Goal: Navigation & Orientation: Find specific page/section

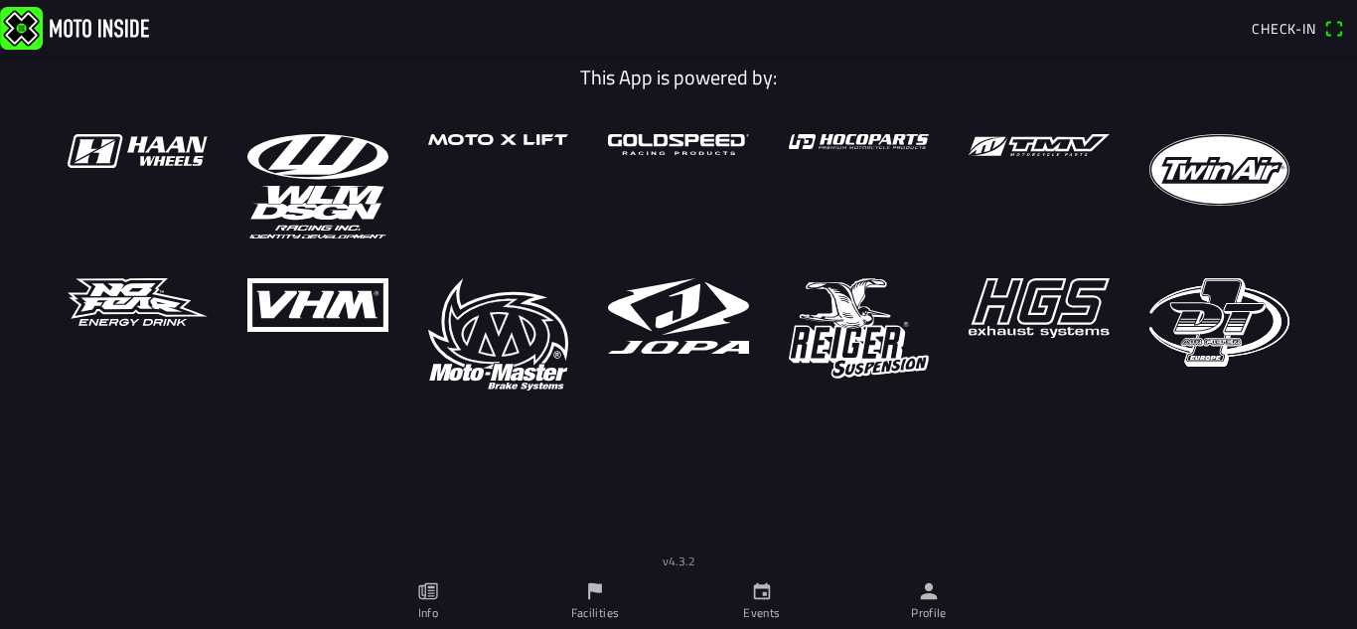
click at [771, 624] on link "Events" at bounding box center [761, 601] width 167 height 56
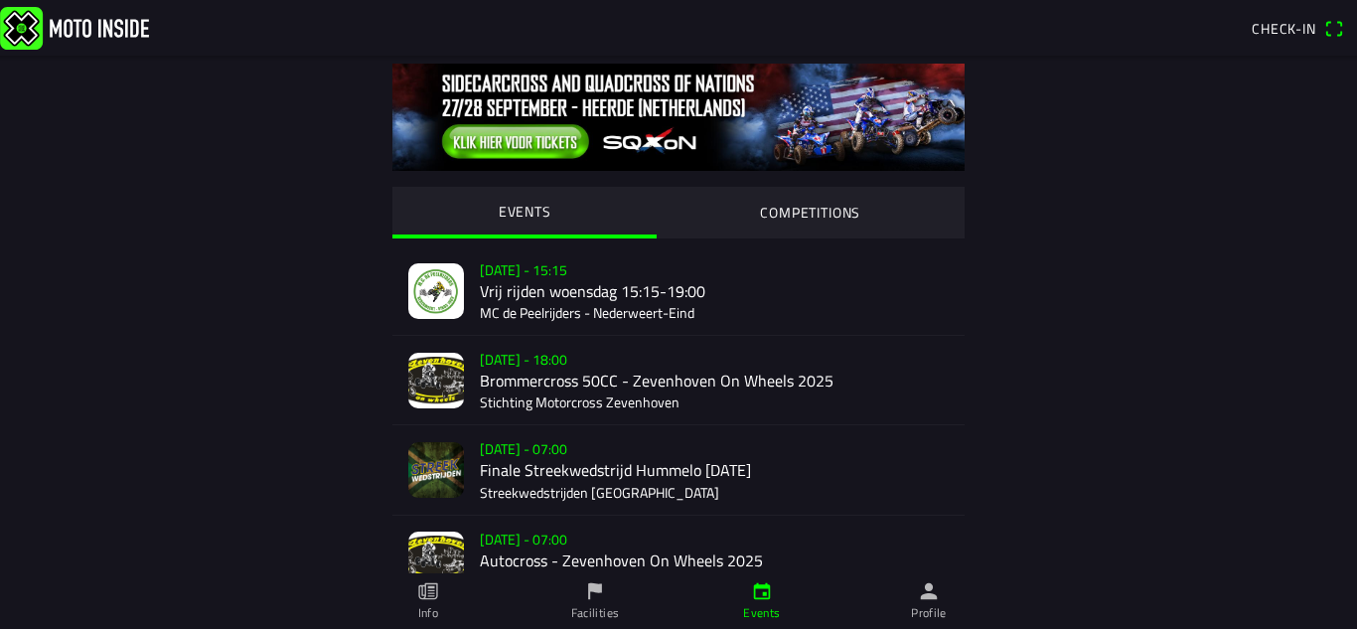
click at [835, 200] on button "COMPETITIONS" at bounding box center [811, 212] width 308 height 50
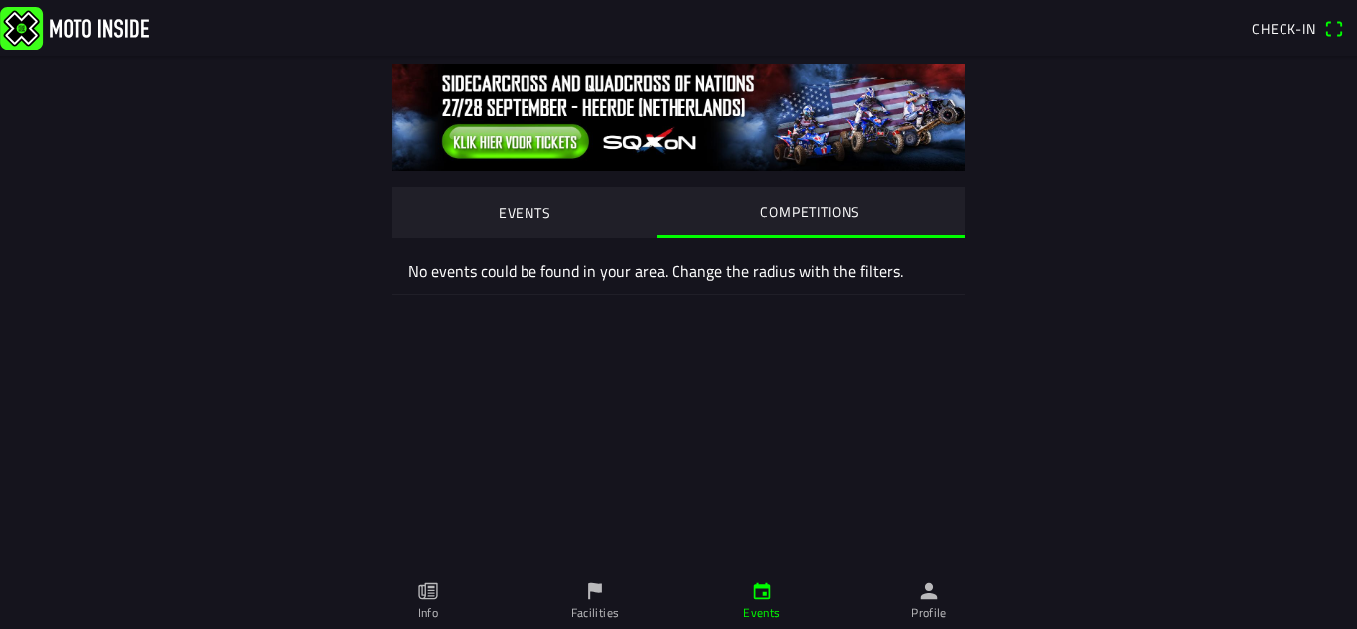
click at [0, 0] on slot "EVENTS" at bounding box center [0, 0] width 0 height 0
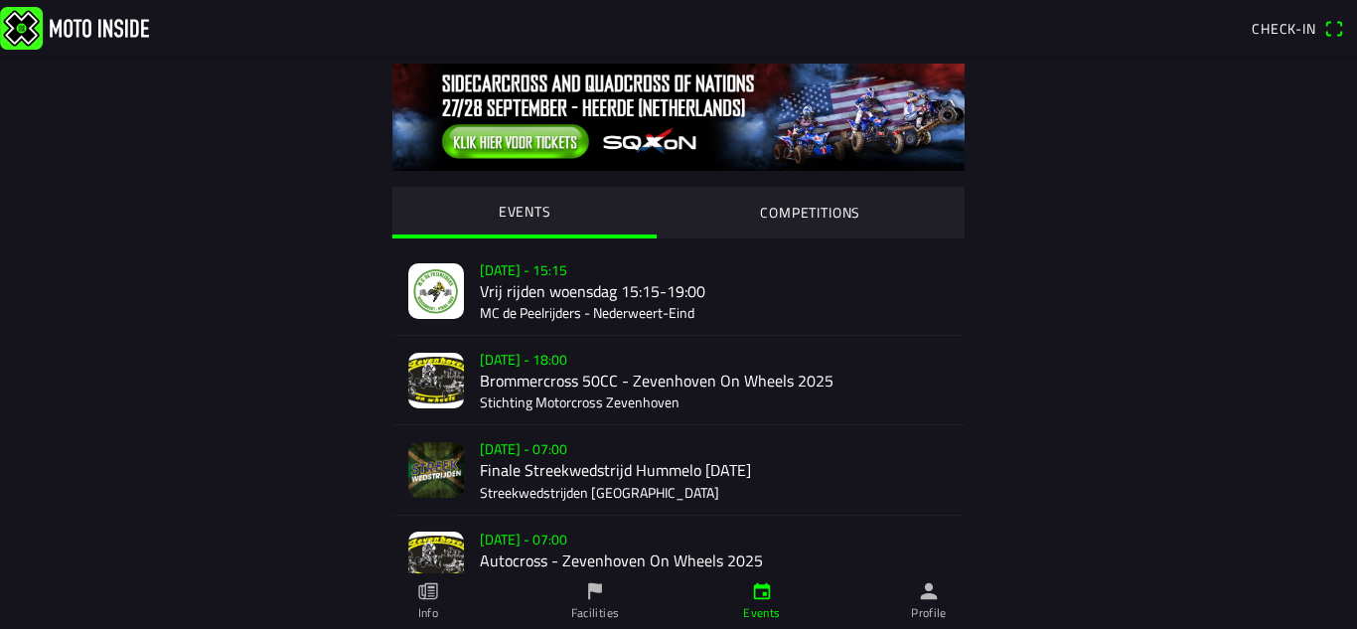
click at [600, 609] on ion-label "Facilities" at bounding box center [595, 613] width 49 height 18
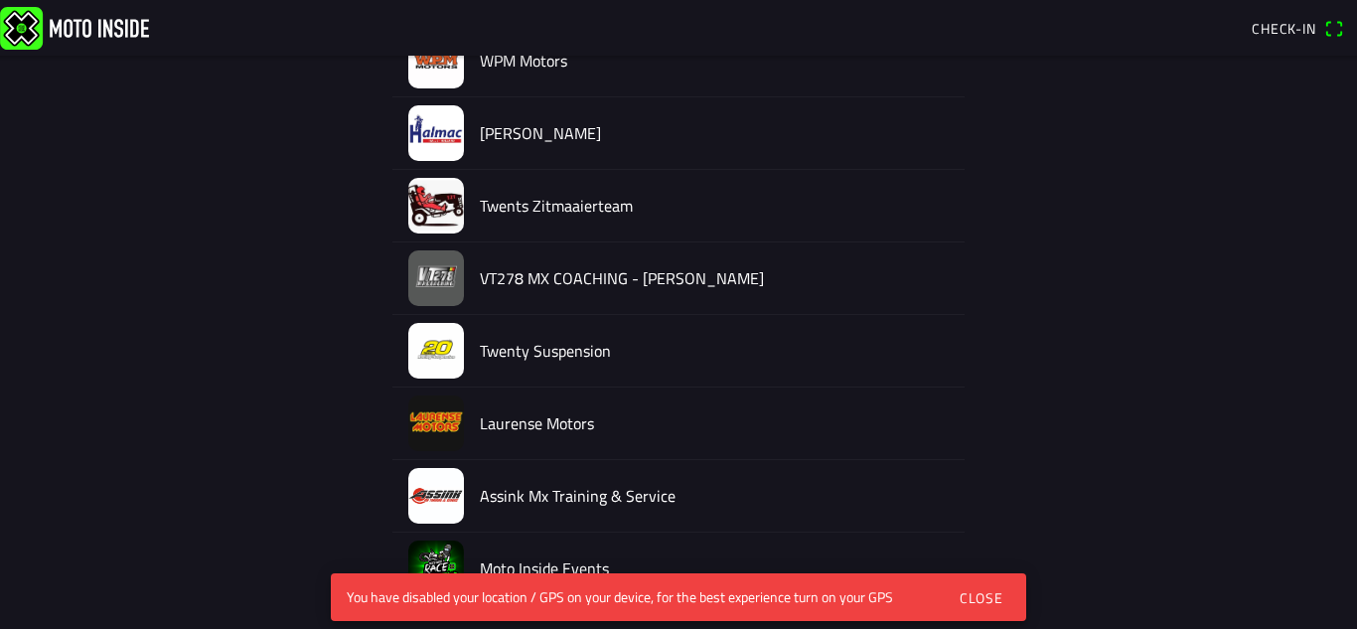
scroll to position [2229, 0]
click at [766, 148] on div "[PERSON_NAME]" at bounding box center [714, 132] width 469 height 72
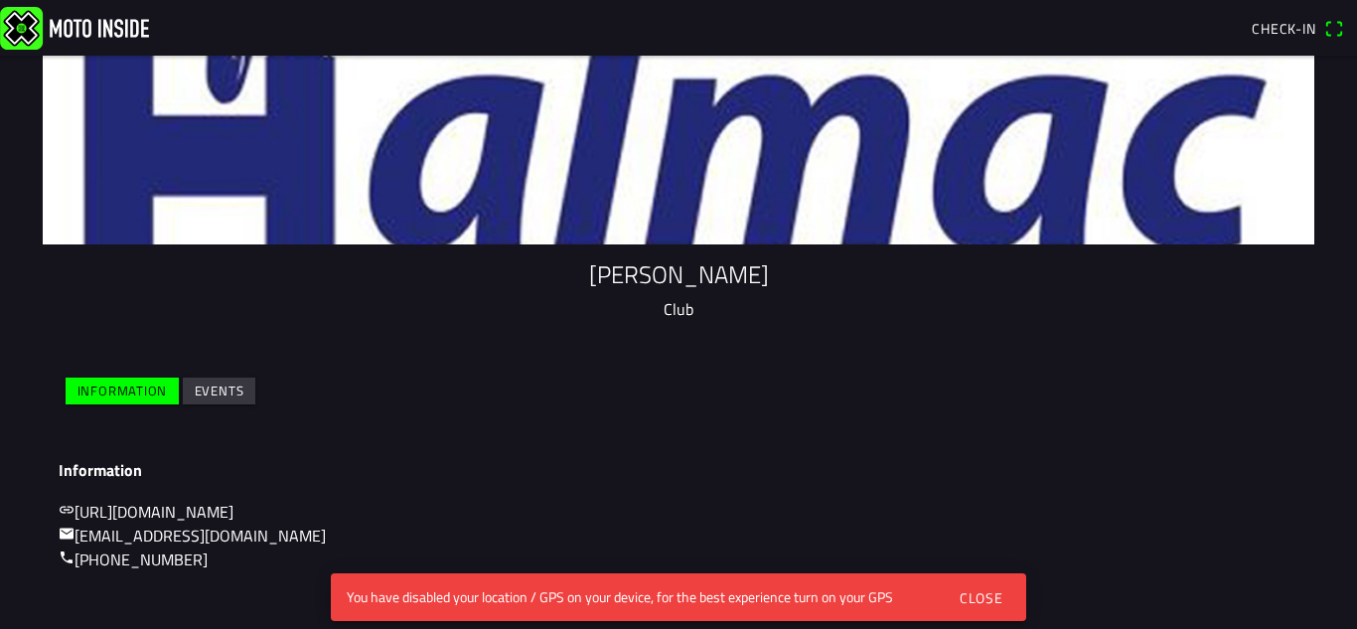
click at [984, 606] on div "Close" at bounding box center [982, 597] width 44 height 21
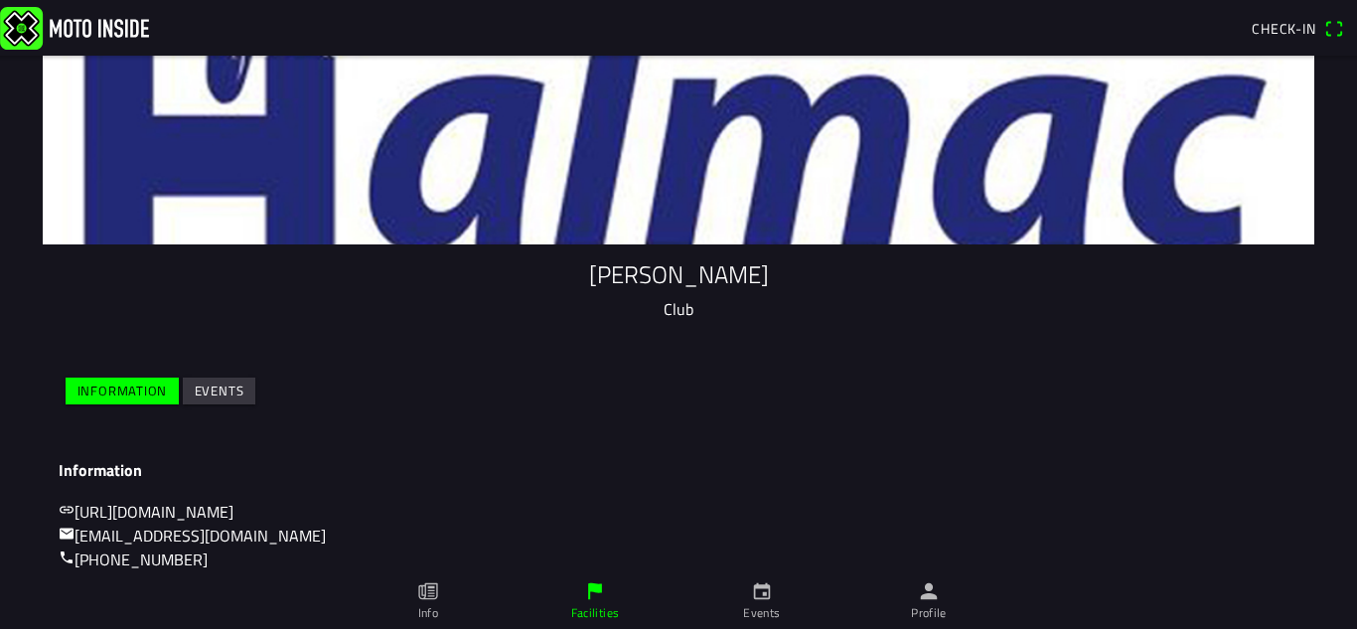
click at [1249, 408] on ion-grid "Information Events" at bounding box center [679, 391] width 1240 height 45
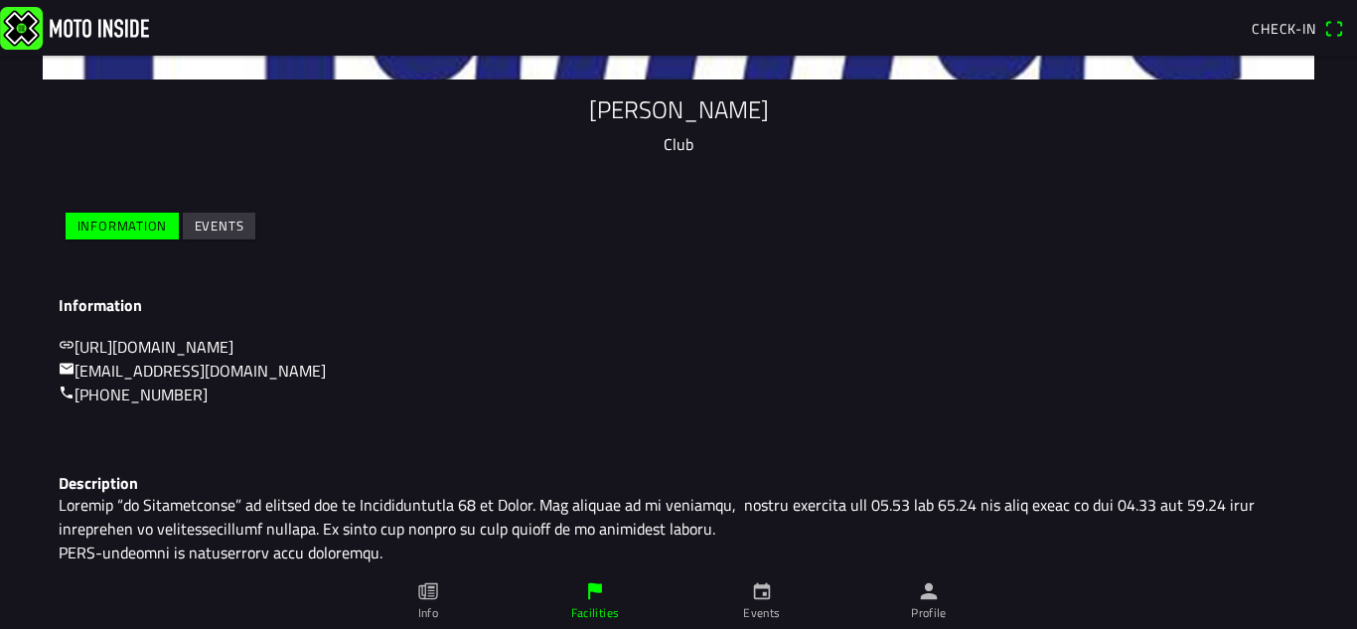
scroll to position [110, 0]
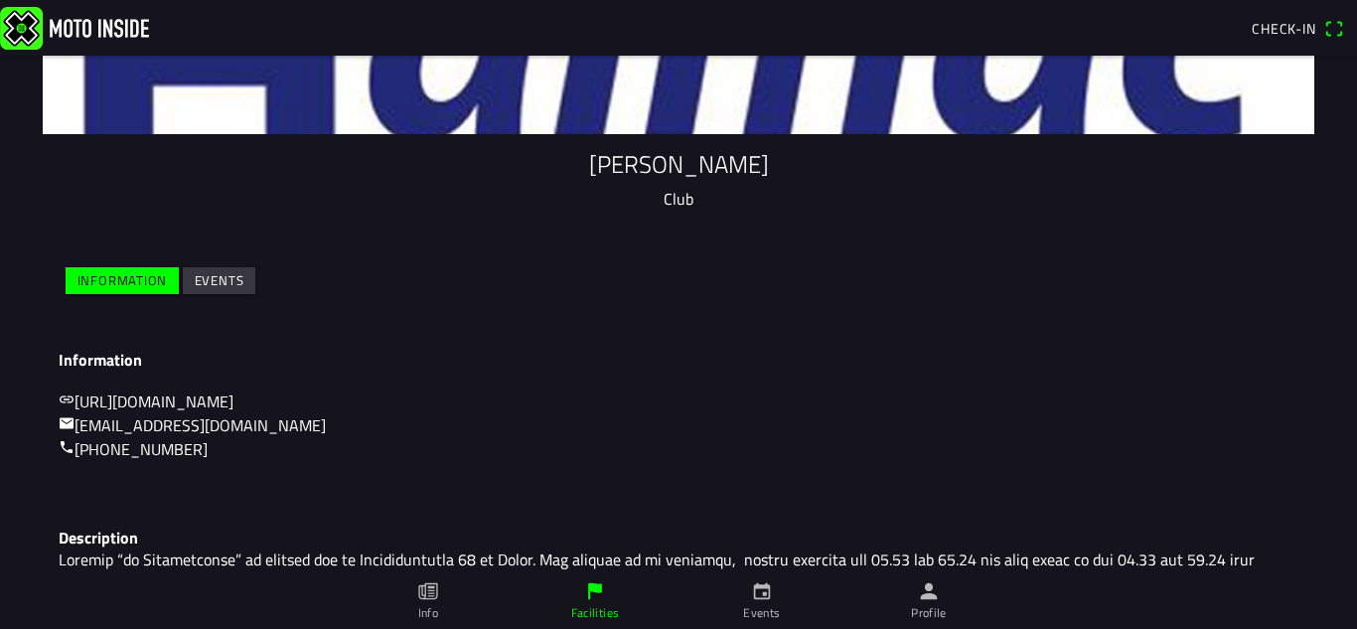
click at [0, 0] on slot "Events" at bounding box center [0, 0] width 0 height 0
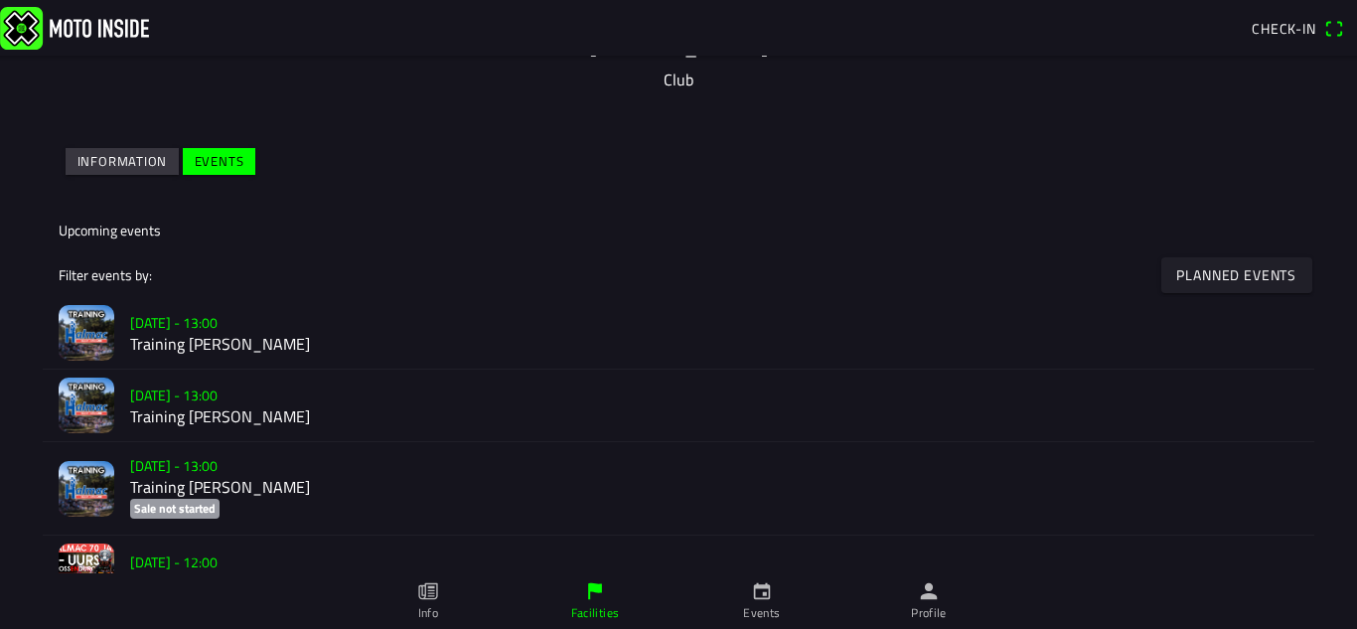
scroll to position [227, 0]
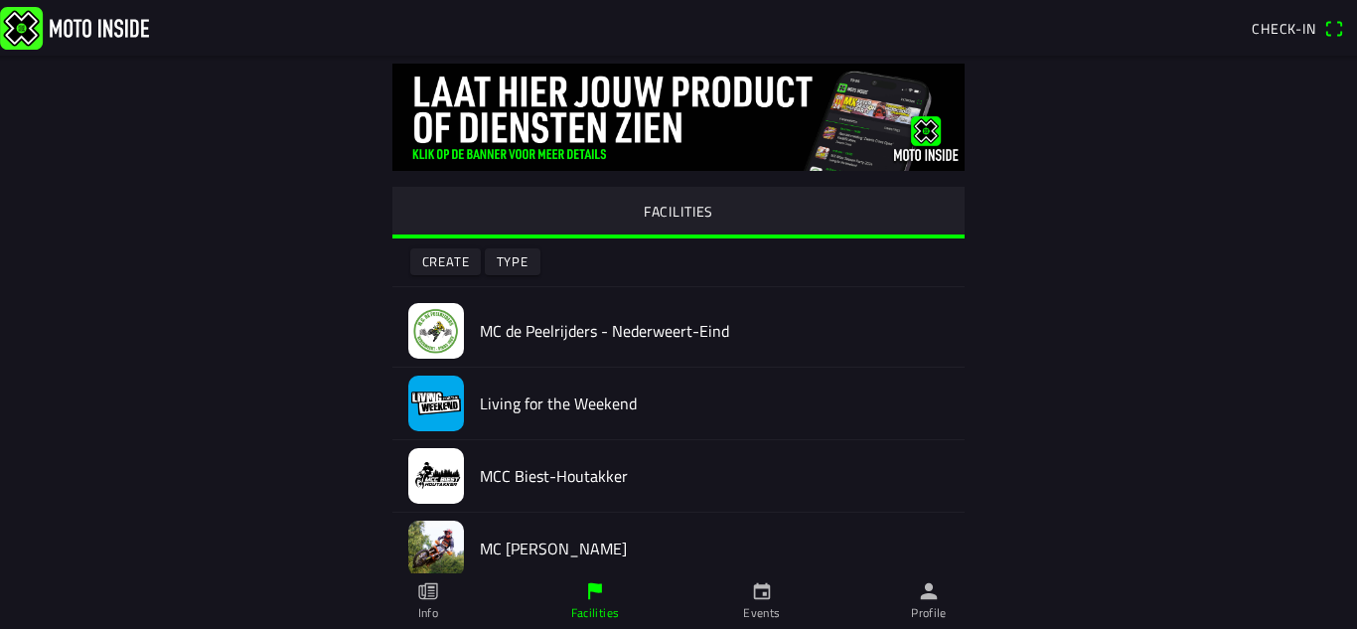
click at [464, 213] on button "FACILITIES" at bounding box center [678, 211] width 572 height 48
click at [513, 273] on span "Type" at bounding box center [513, 261] width 32 height 27
click at [459, 301] on div "MC de Peelrijders - Nederweert-Eind" at bounding box center [678, 331] width 572 height 73
click at [520, 265] on div at bounding box center [678, 286] width 1357 height 573
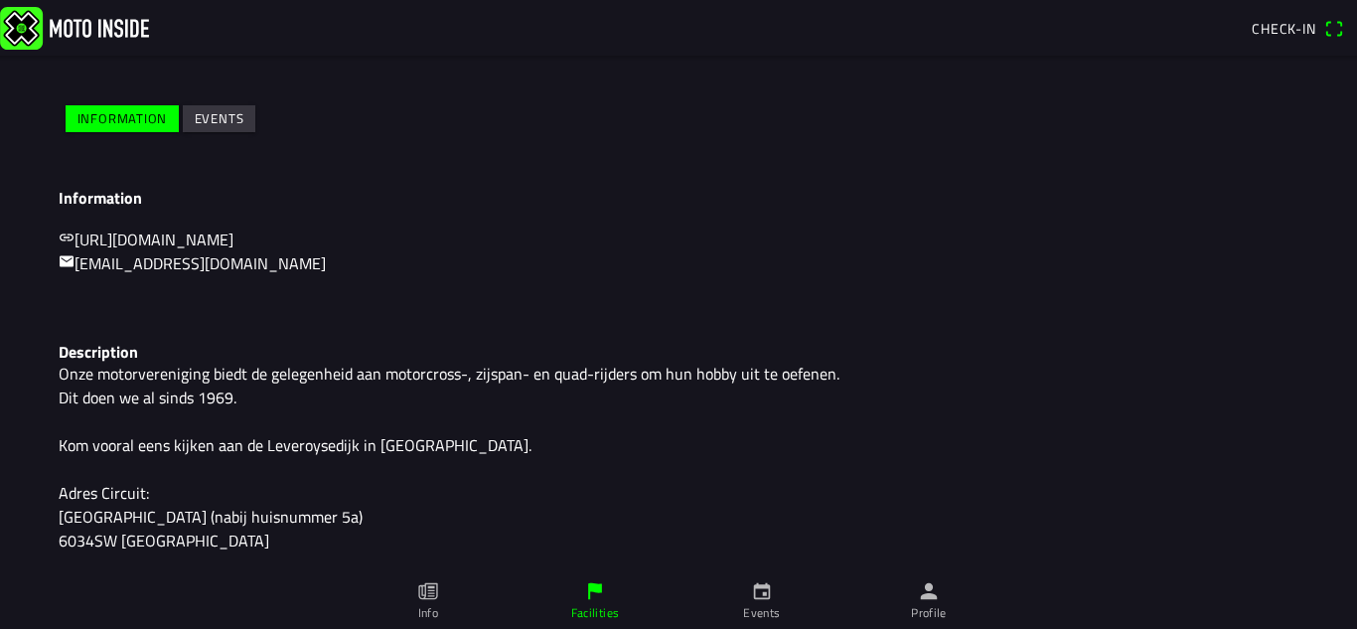
scroll to position [247, 0]
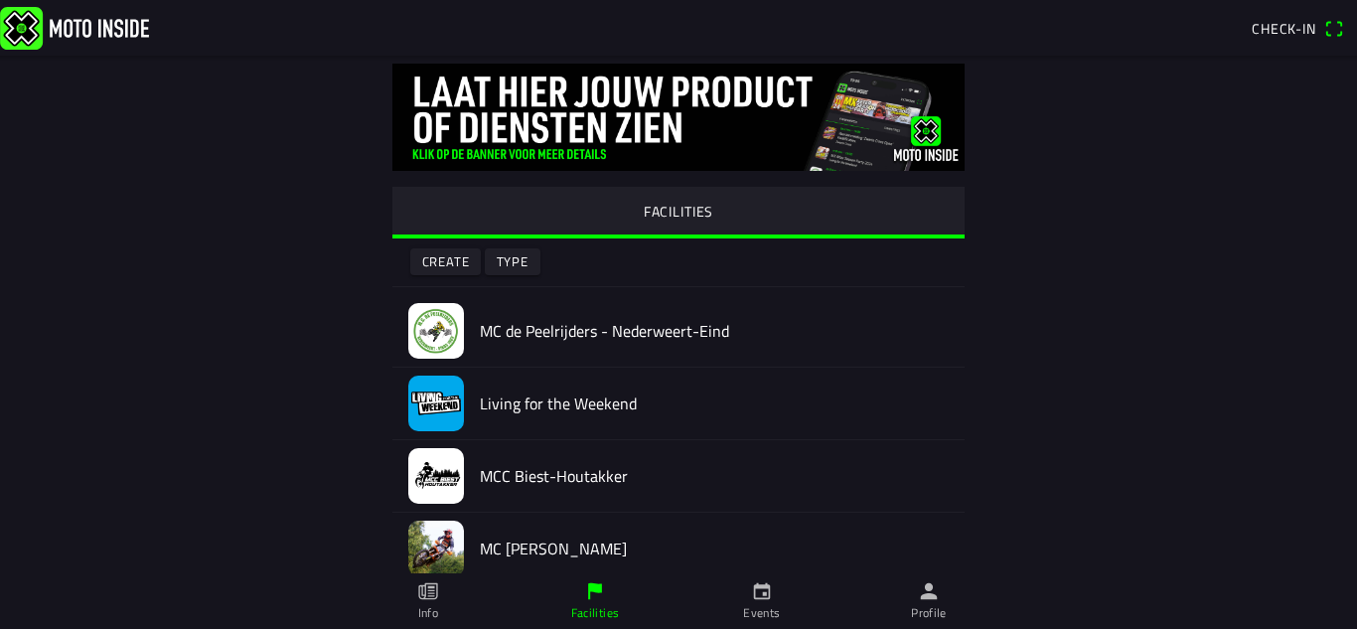
click at [0, 0] on slot "Type" at bounding box center [0, 0] width 0 height 0
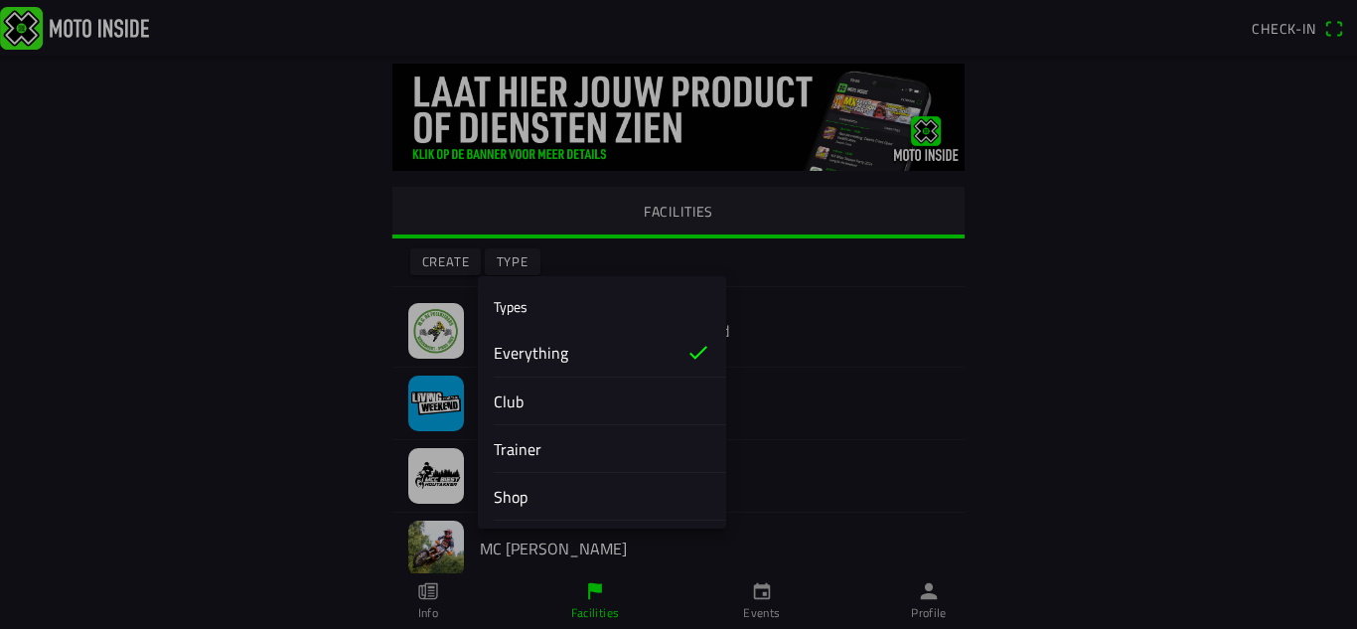
click at [530, 401] on div "Club" at bounding box center [602, 400] width 217 height 47
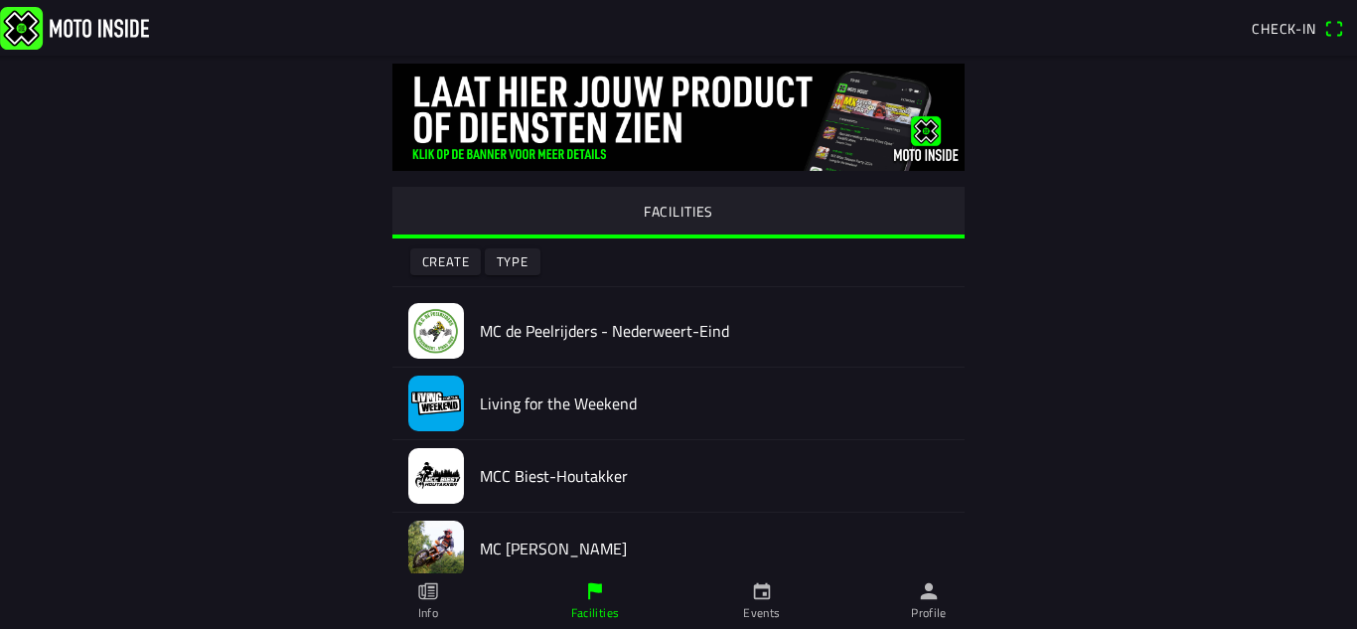
click at [0, 0] on slot "Create" at bounding box center [0, 0] width 0 height 0
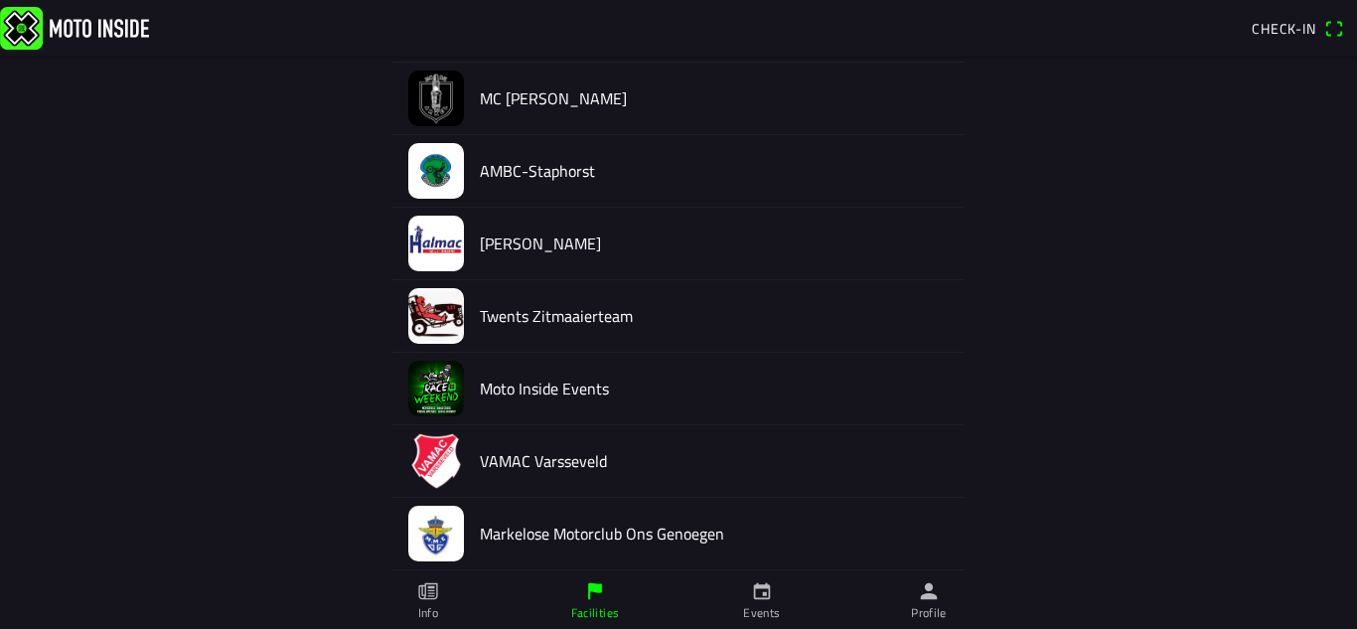
scroll to position [1334, 0]
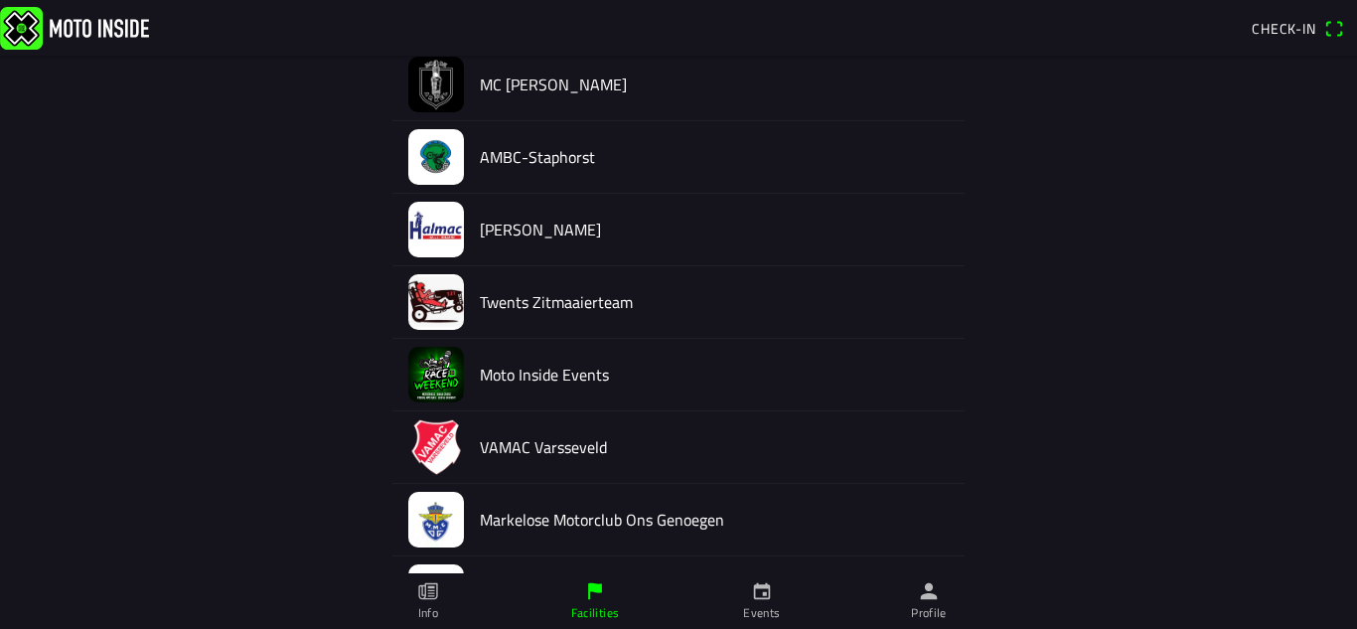
click at [527, 446] on h2 "VAMAC Varsseveld" at bounding box center [714, 447] width 469 height 19
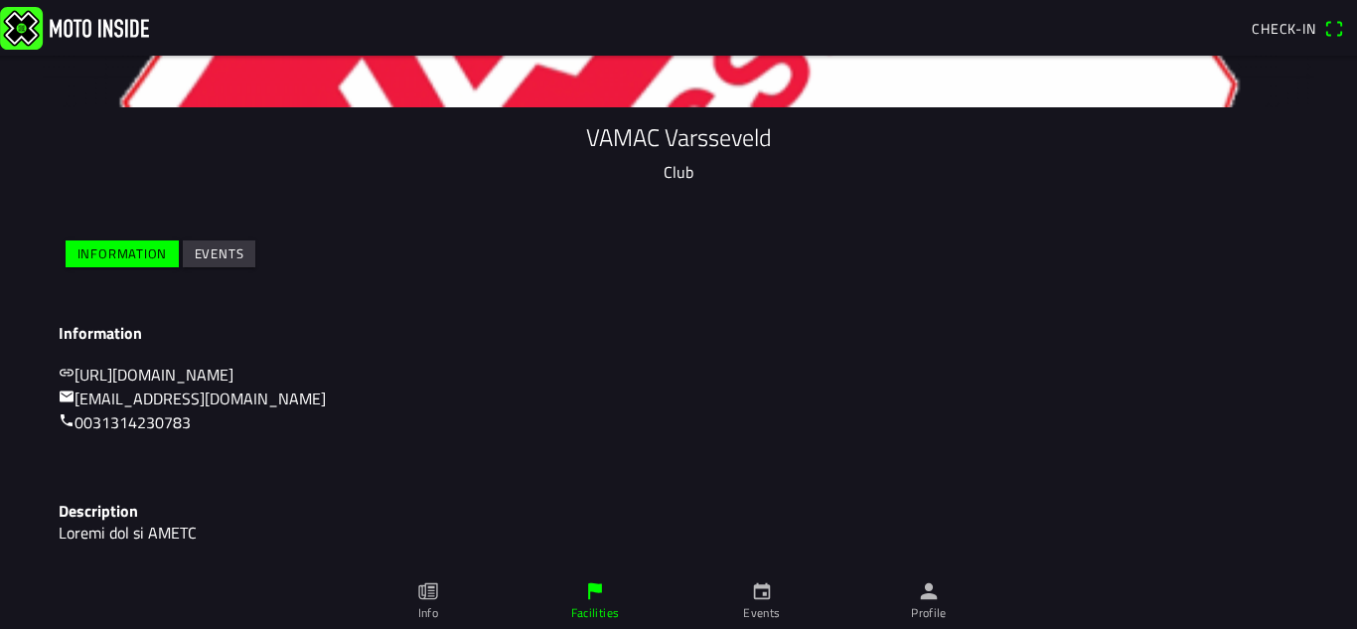
scroll to position [88, 0]
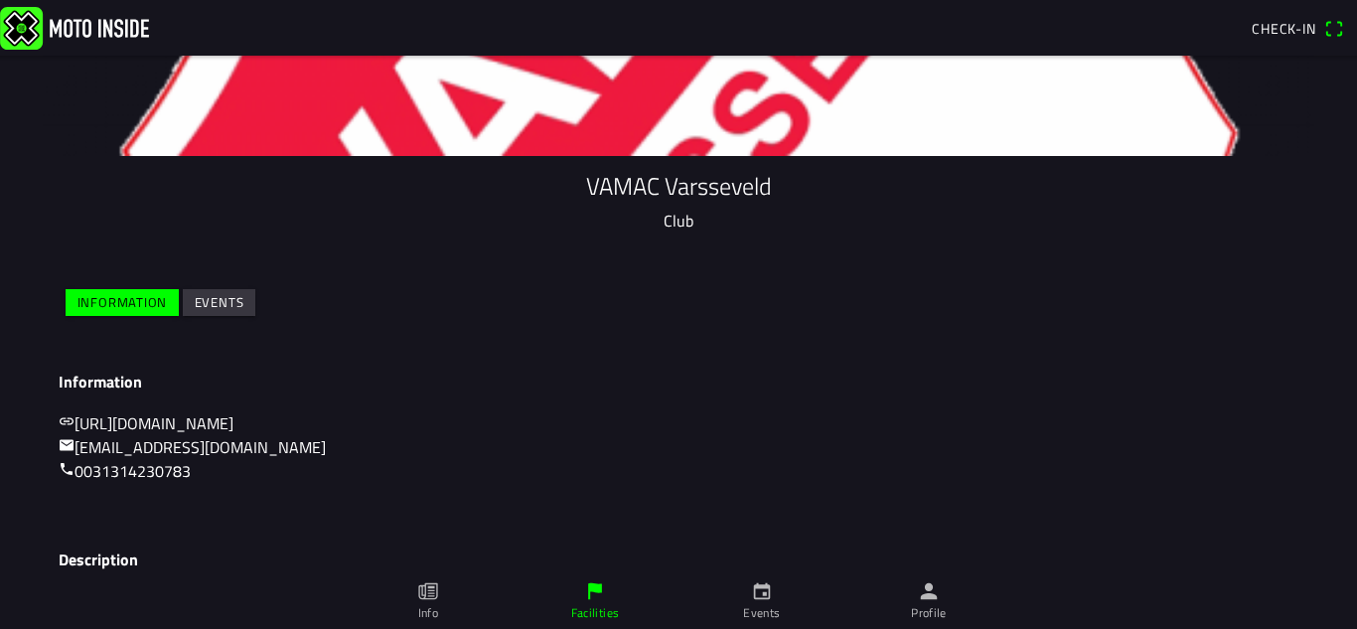
click at [1196, 467] on p "0031314230783" at bounding box center [679, 471] width 1240 height 24
click at [0, 0] on slot "Events" at bounding box center [0, 0] width 0 height 0
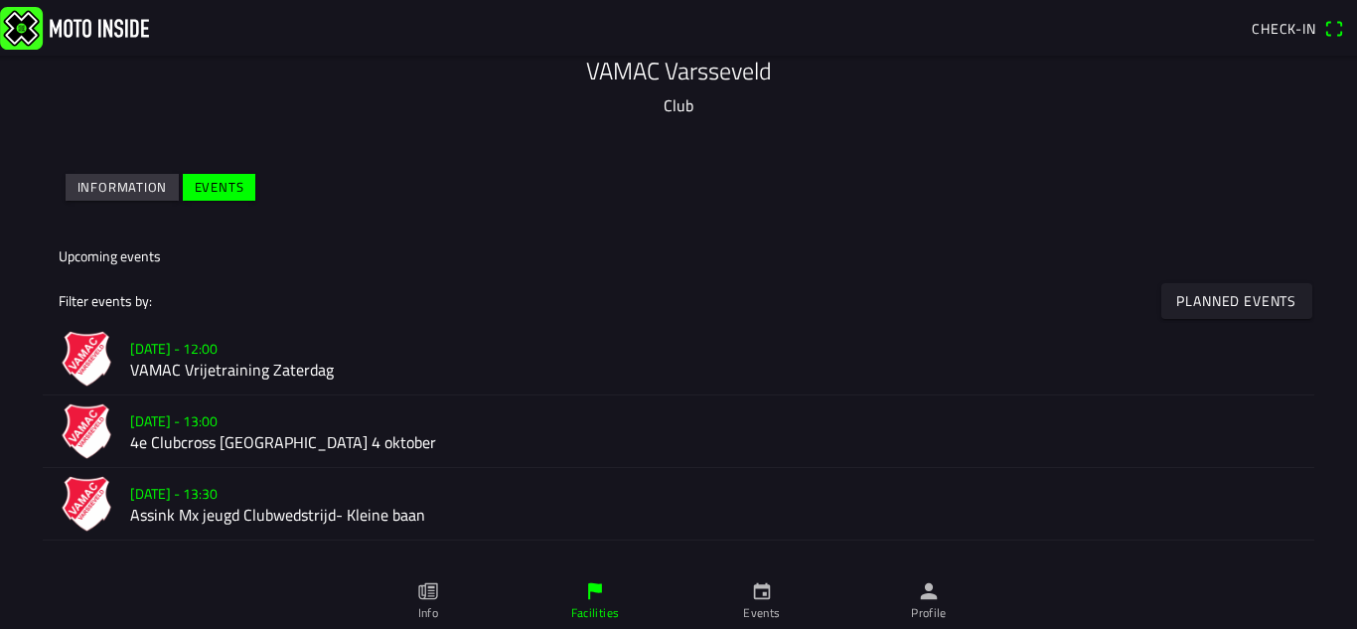
scroll to position [219, 0]
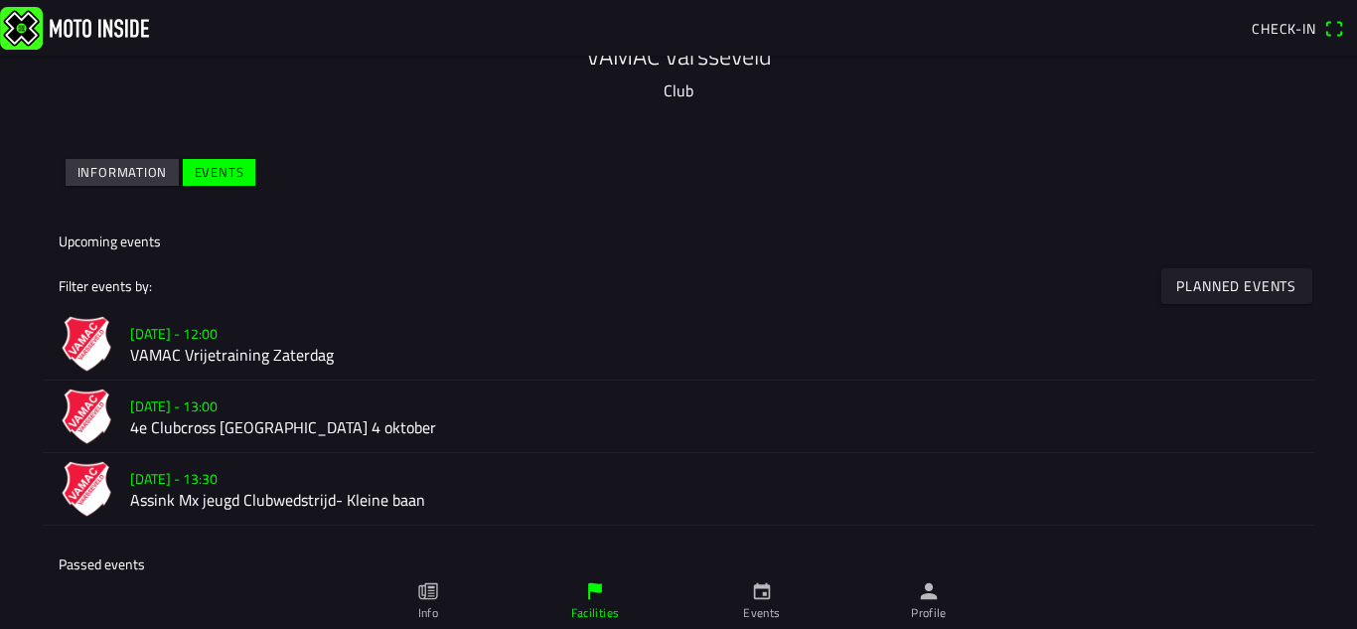
click at [422, 358] on h2 "VAMAC Vrijetraining Zaterdag" at bounding box center [714, 355] width 1168 height 19
